Goal: Task Accomplishment & Management: Use online tool/utility

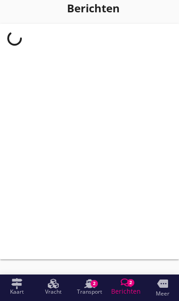
click at [18, 212] on div at bounding box center [89, 142] width 179 height 236
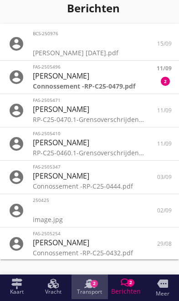
click at [93, 289] on icon "Transport" at bounding box center [89, 283] width 11 height 11
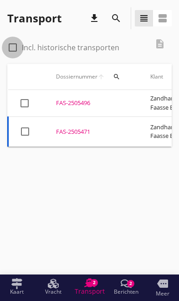
click at [14, 47] on div at bounding box center [13, 48] width 16 height 16
checkbox input "true"
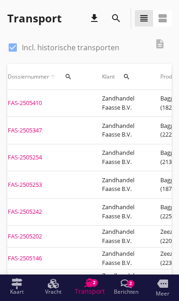
scroll to position [0, 43]
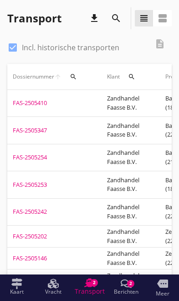
click at [32, 99] on div "FAS-2505410" at bounding box center [49, 103] width 73 height 9
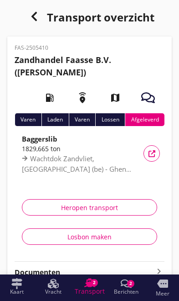
click at [106, 205] on div "Heropen transport" at bounding box center [90, 208] width 120 height 10
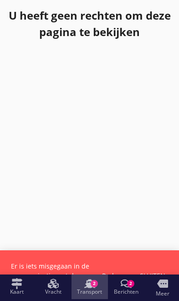
click at [89, 285] on use at bounding box center [89, 283] width 11 height 9
